Goal: Check status

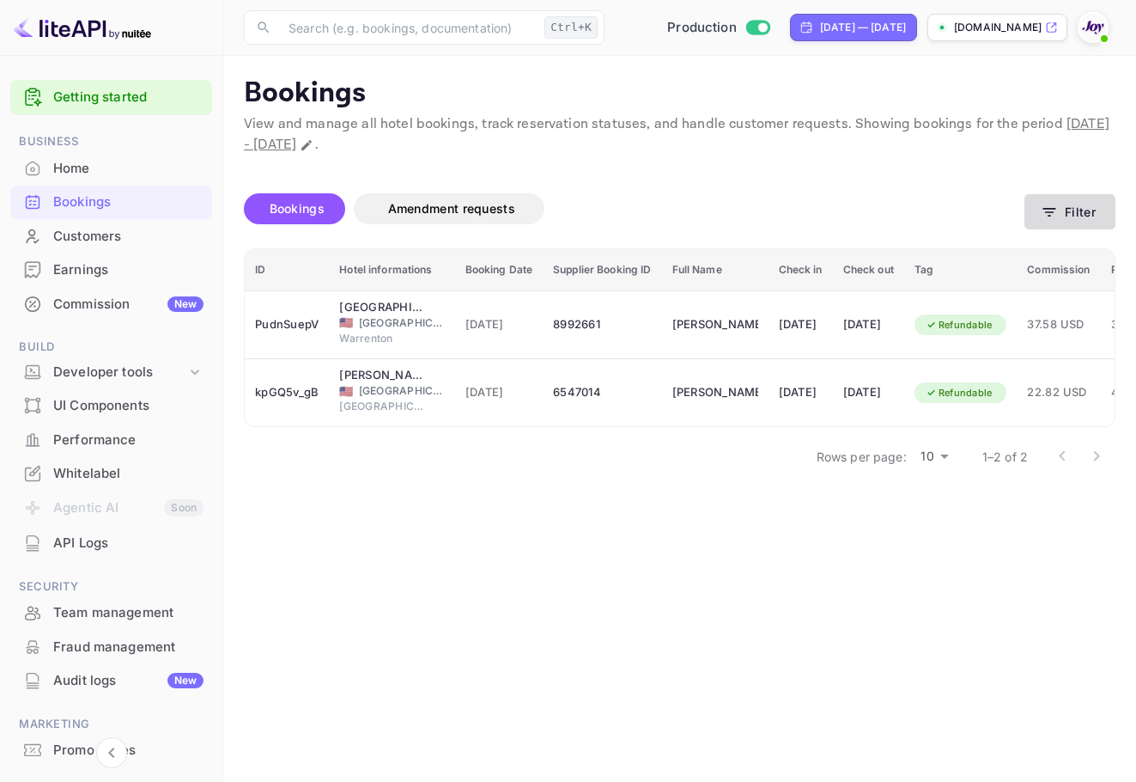
click at [1048, 208] on icon "button" at bounding box center [1050, 212] width 13 height 9
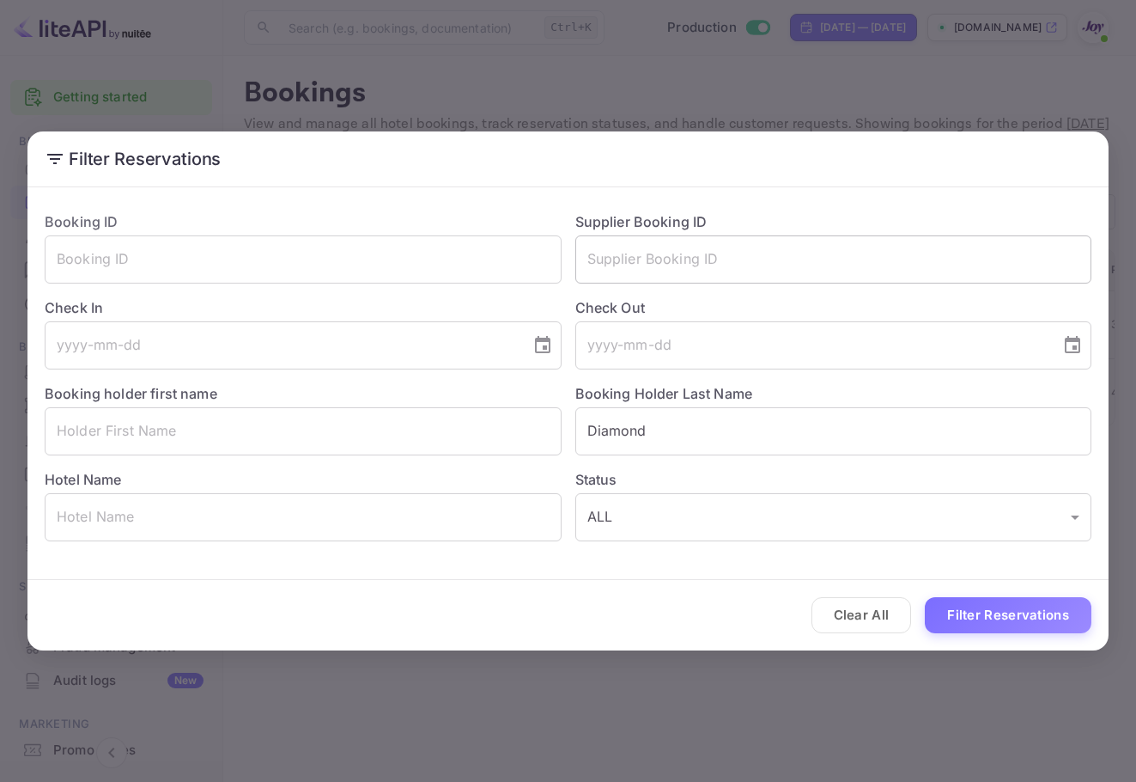
click at [667, 241] on input "text" at bounding box center [833, 259] width 517 height 48
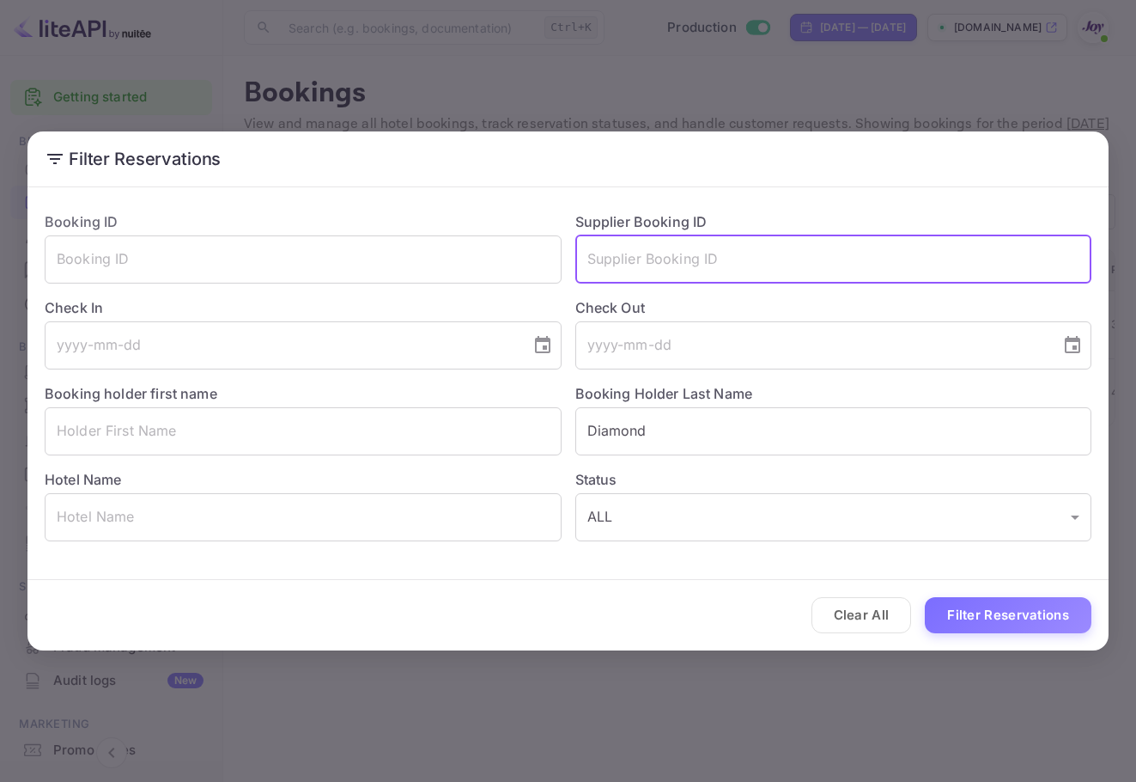
paste input "8935514"
type input "8935514"
drag, startPoint x: 679, startPoint y: 429, endPoint x: 484, endPoint y: 395, distance: 197.8
click at [466, 392] on div "Booking ID ​ Supplier Booking ID 8935514 ​ Check In ​ Check Out ​ Booking holde…" at bounding box center [561, 370] width 1061 height 344
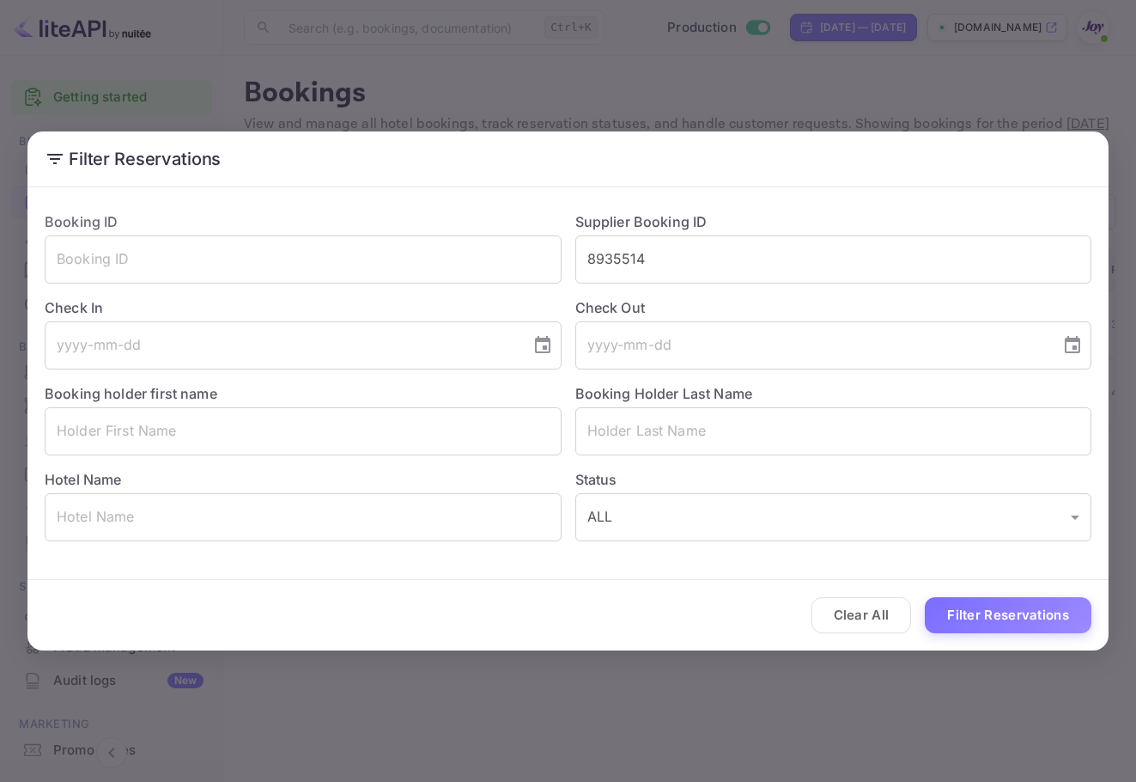
click at [1000, 594] on div "Clear All Filter Reservations" at bounding box center [567, 615] width 1081 height 71
click at [1005, 615] on button "Filter Reservations" at bounding box center [1008, 615] width 167 height 37
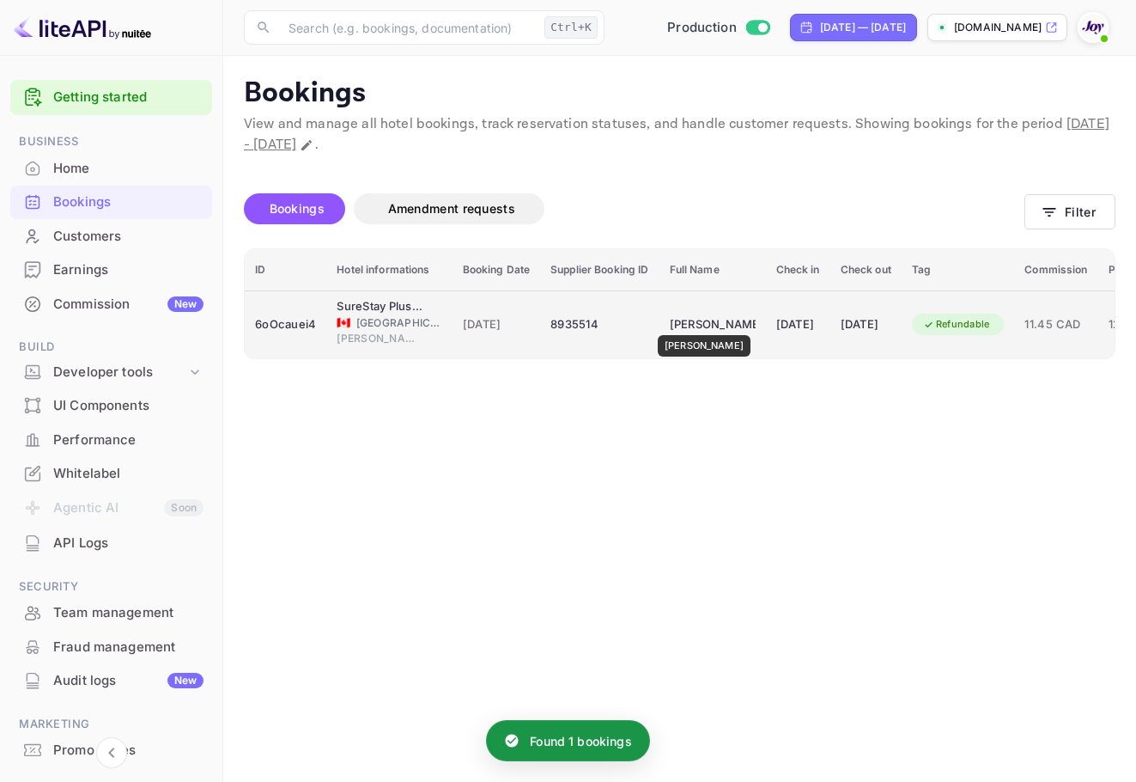
click at [703, 323] on div "[PERSON_NAME]" at bounding box center [713, 324] width 86 height 27
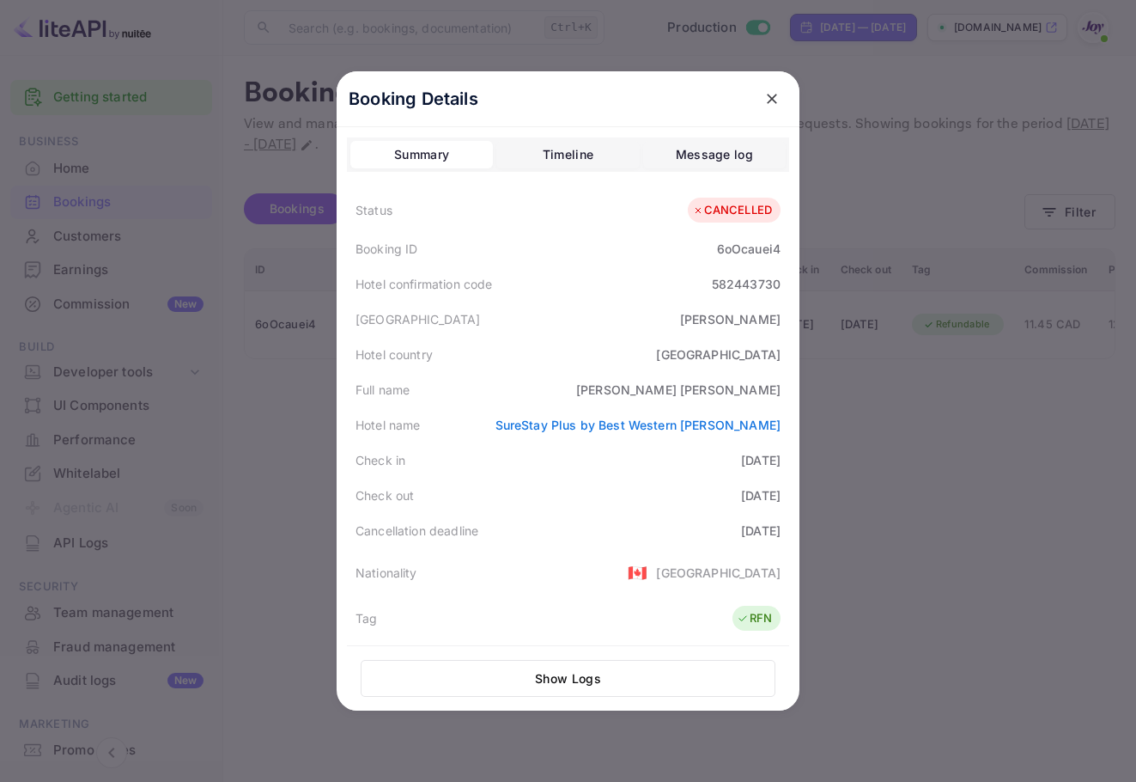
click at [1125, 313] on div at bounding box center [568, 391] width 1136 height 782
